Goal: Information Seeking & Learning: Check status

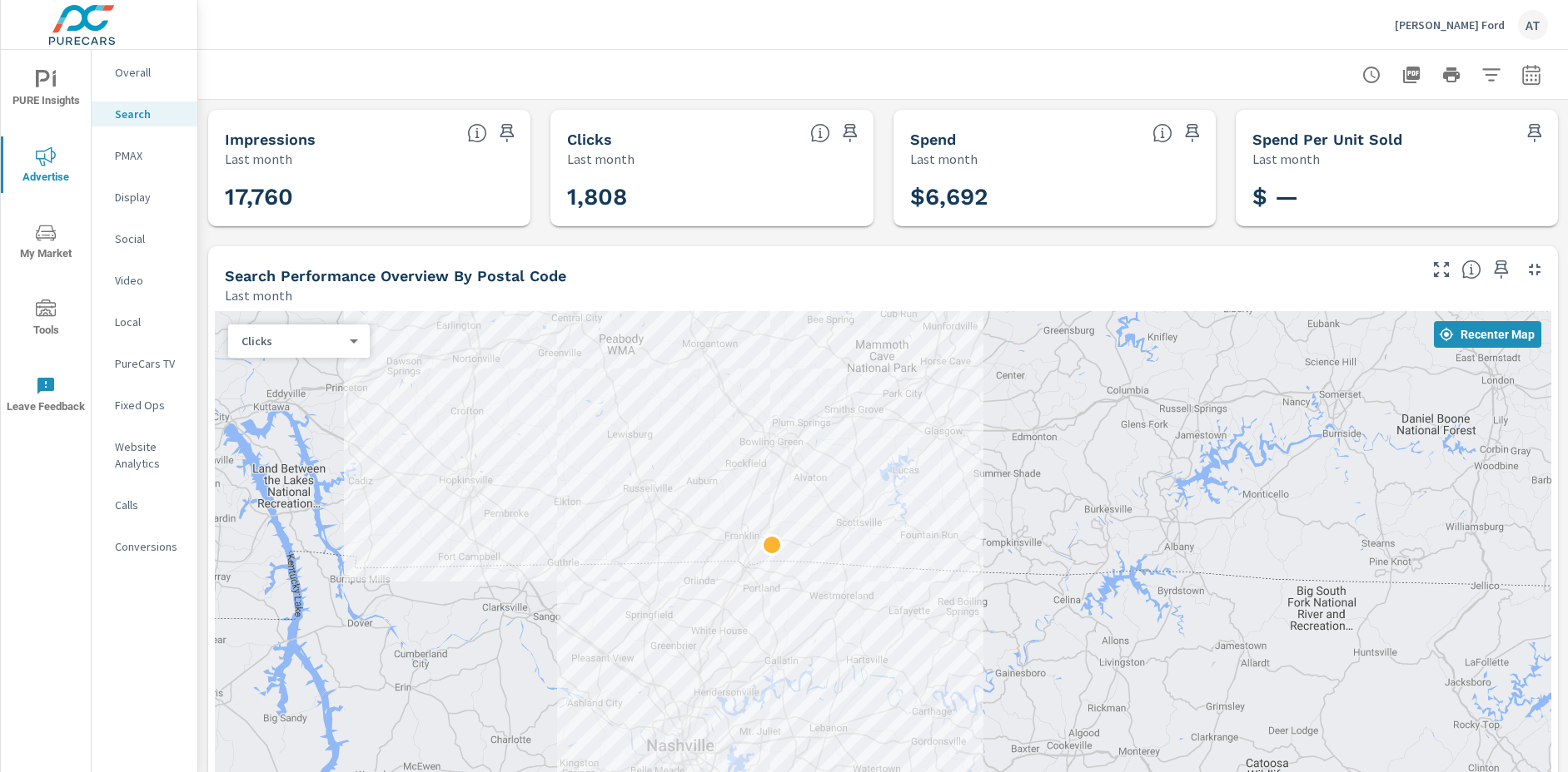
scroll to position [1102, 0]
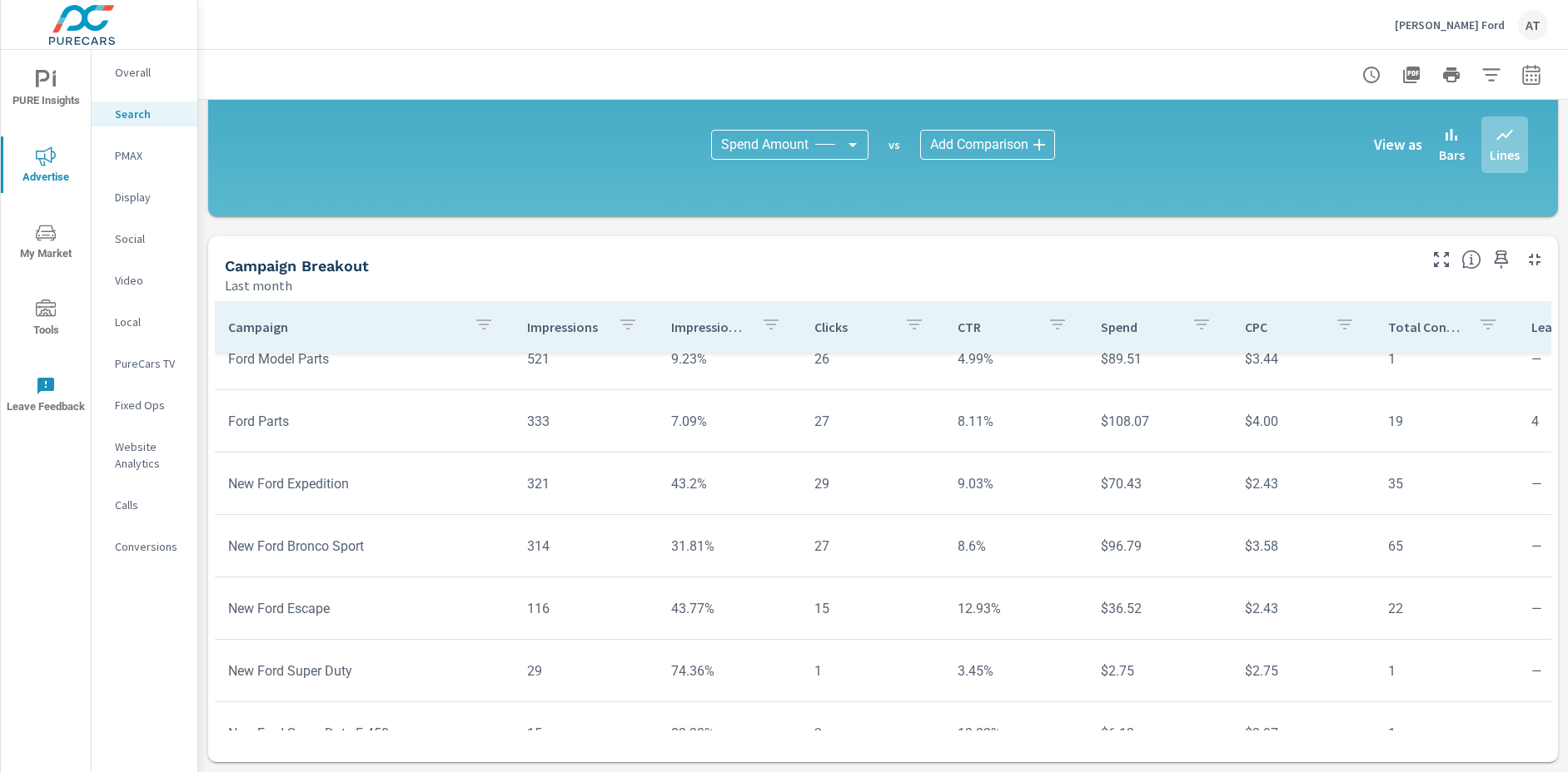
scroll to position [87, 0]
